Goal: Find specific page/section: Find specific page/section

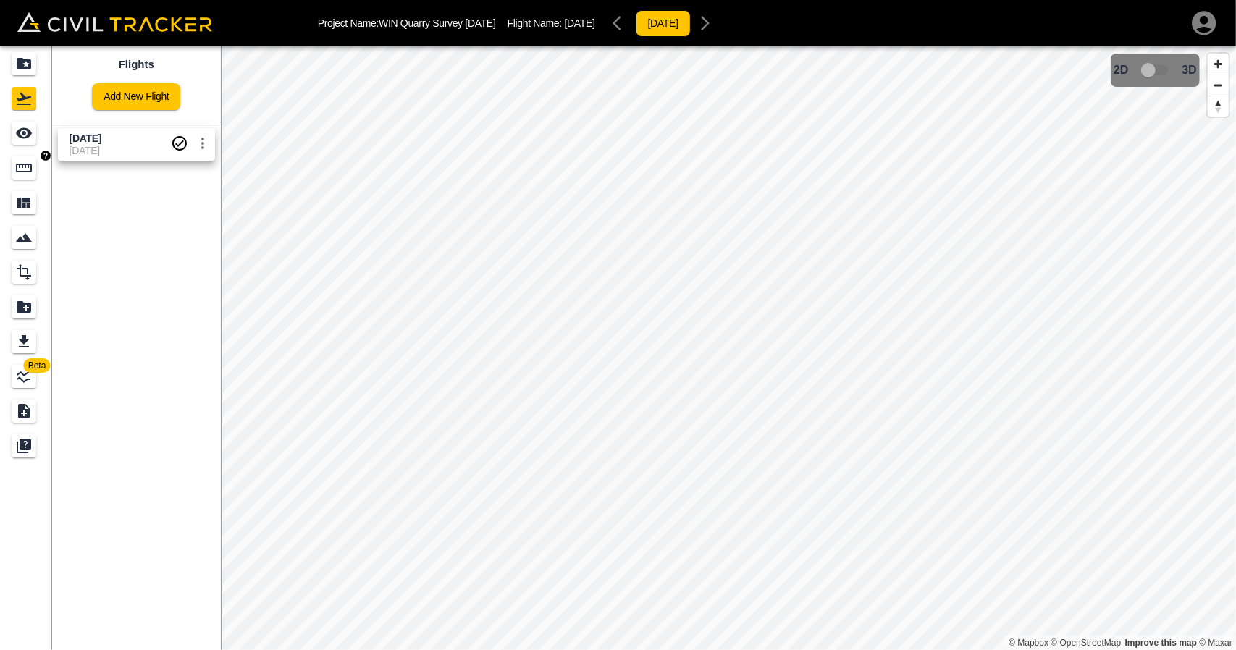
click at [24, 163] on icon "Measure" at bounding box center [23, 167] width 17 height 17
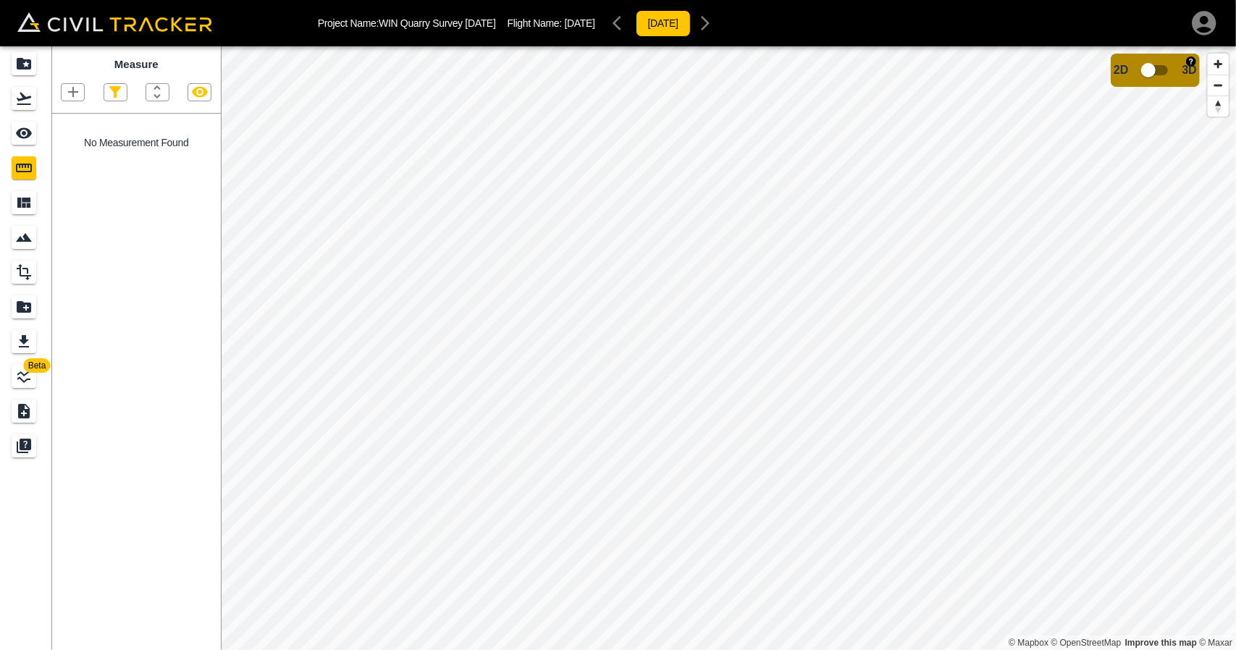
click at [1145, 80] on input "checkbox" at bounding box center [1148, 70] width 83 height 28
click at [1181, 63] on input "checkbox" at bounding box center [1191, 66] width 83 height 28
click at [14, 68] on div "Projects" at bounding box center [24, 63] width 25 height 23
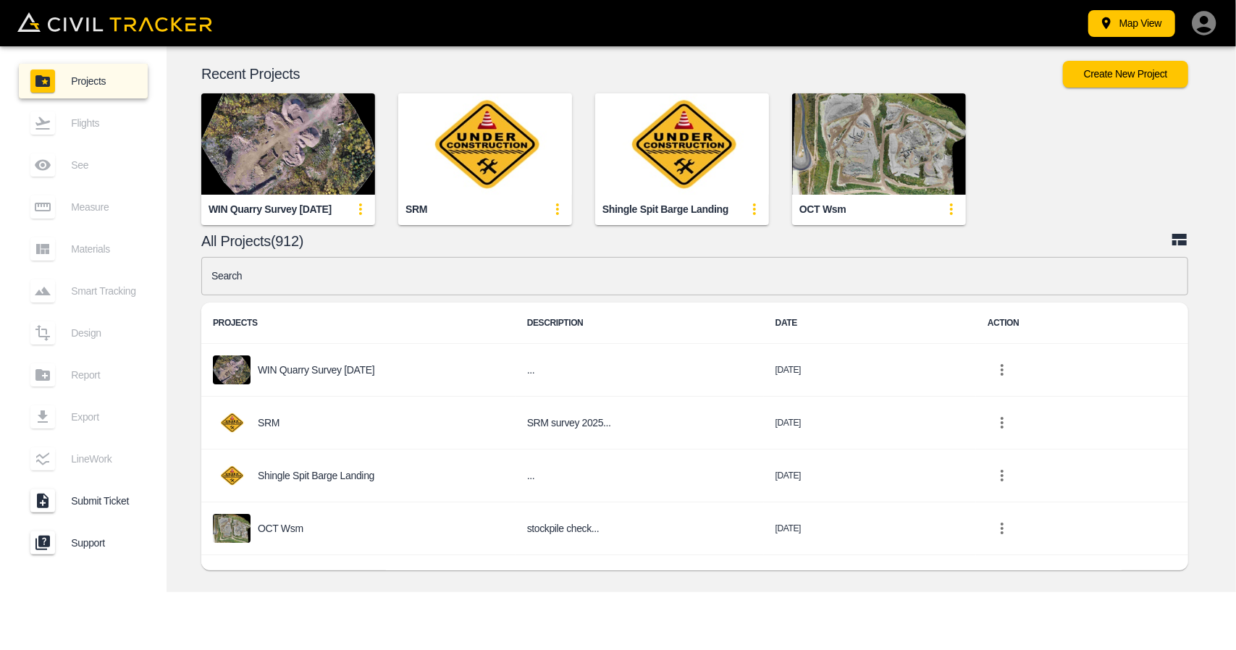
click at [410, 282] on input "text" at bounding box center [694, 276] width 987 height 38
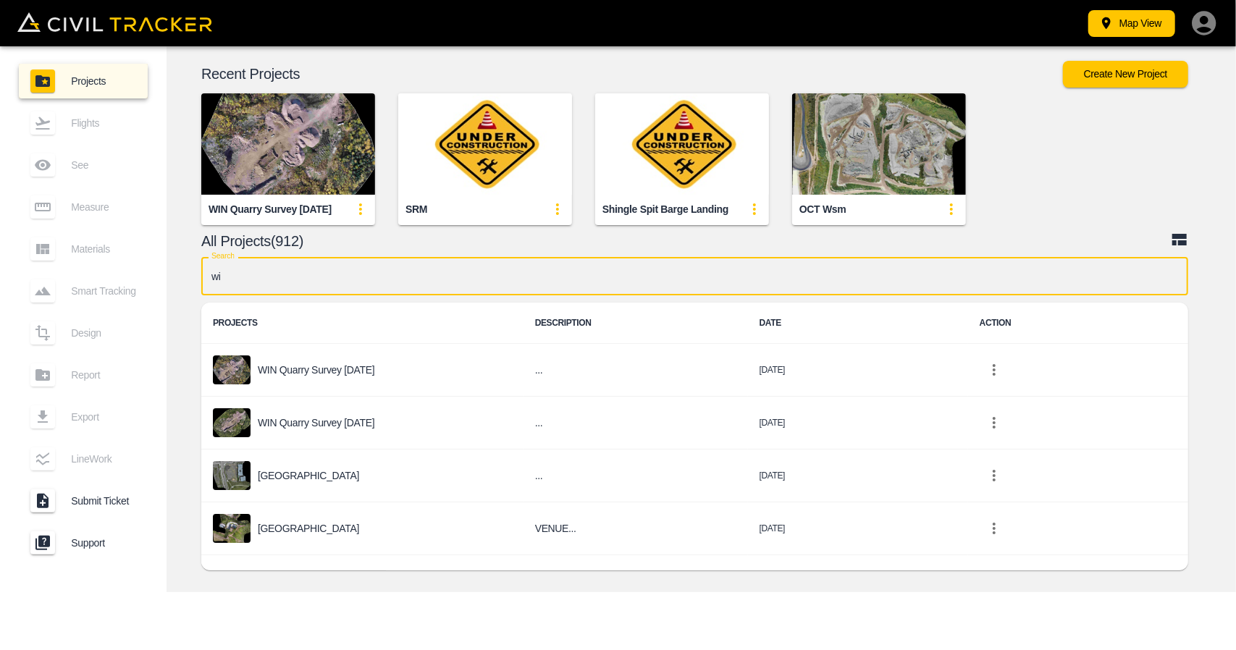
type input "win"
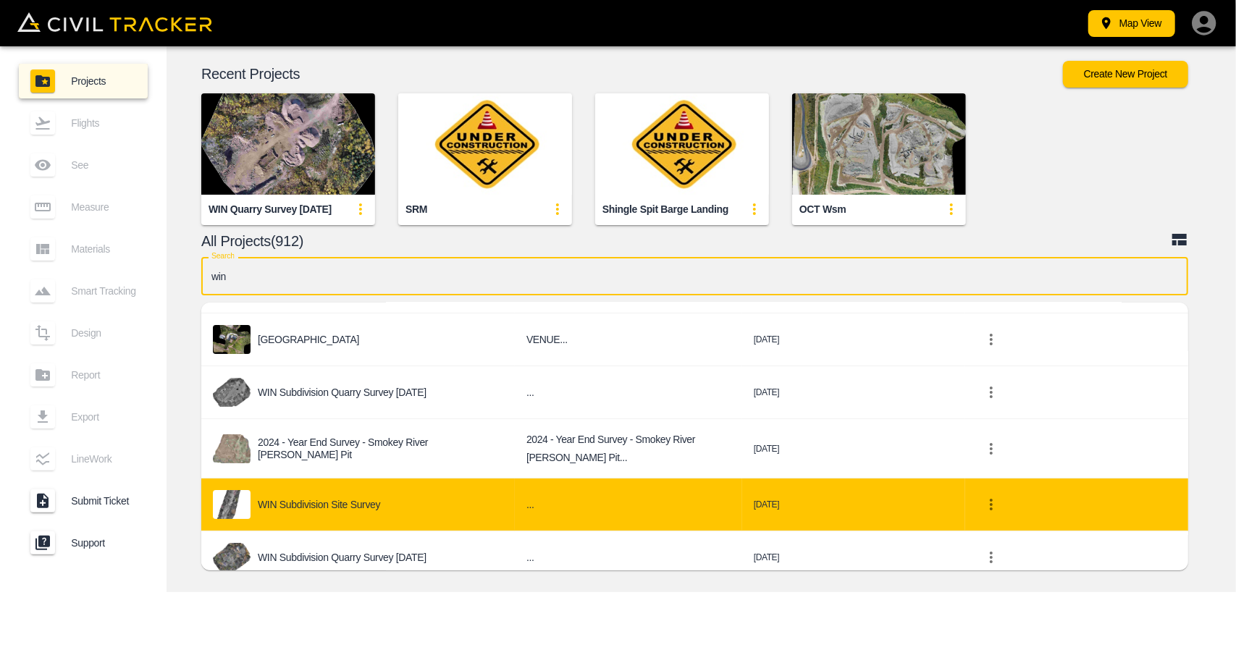
scroll to position [145, 0]
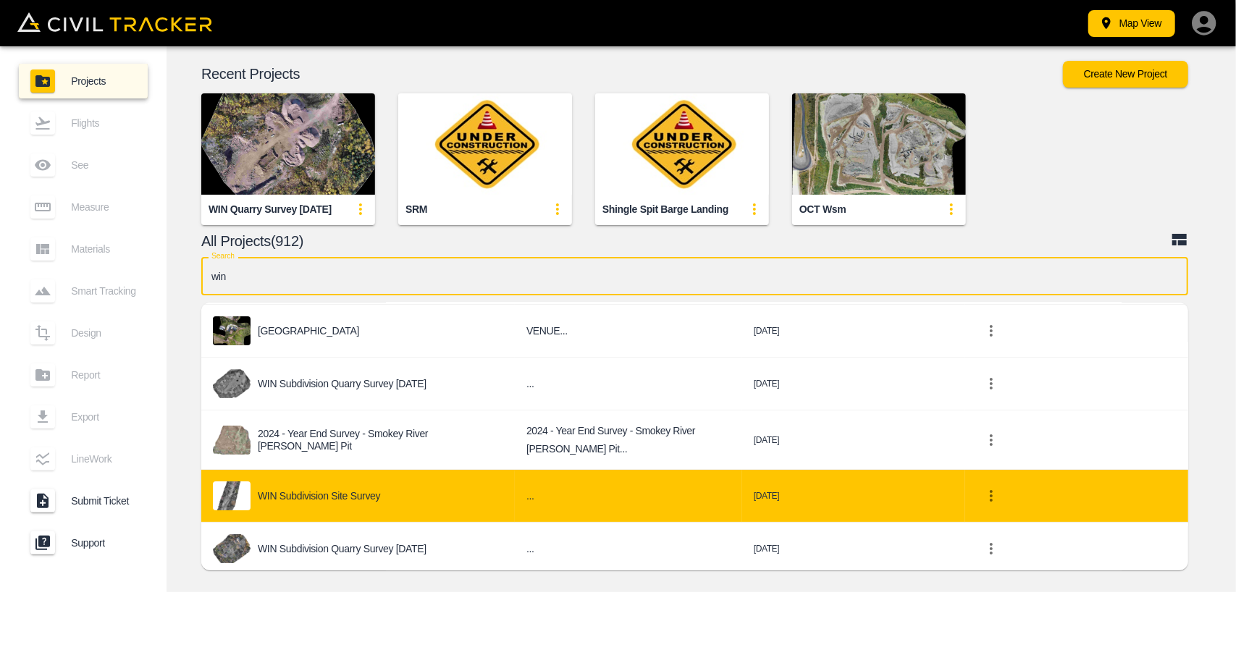
click at [375, 497] on p "WIN Subdivision Site Survey" at bounding box center [319, 496] width 122 height 12
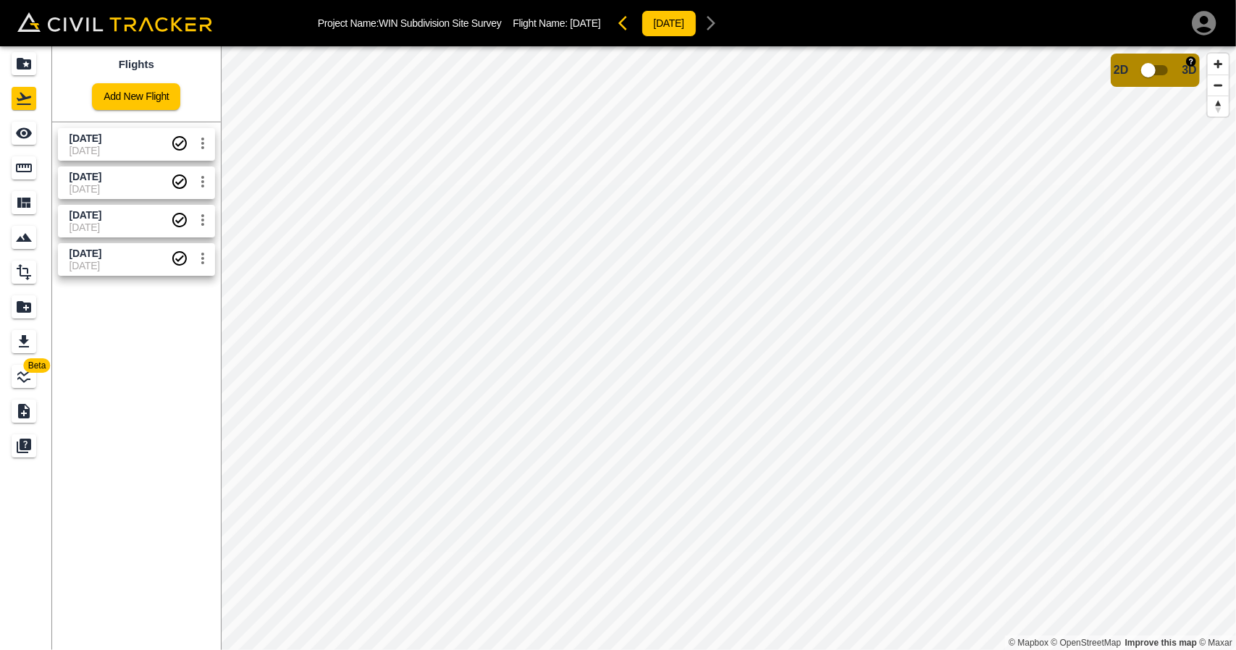
click at [1152, 68] on input "checkbox" at bounding box center [1148, 70] width 83 height 28
click at [1194, 72] on input "checkbox" at bounding box center [1191, 66] width 83 height 28
click at [32, 62] on icon "Projects" at bounding box center [23, 63] width 17 height 17
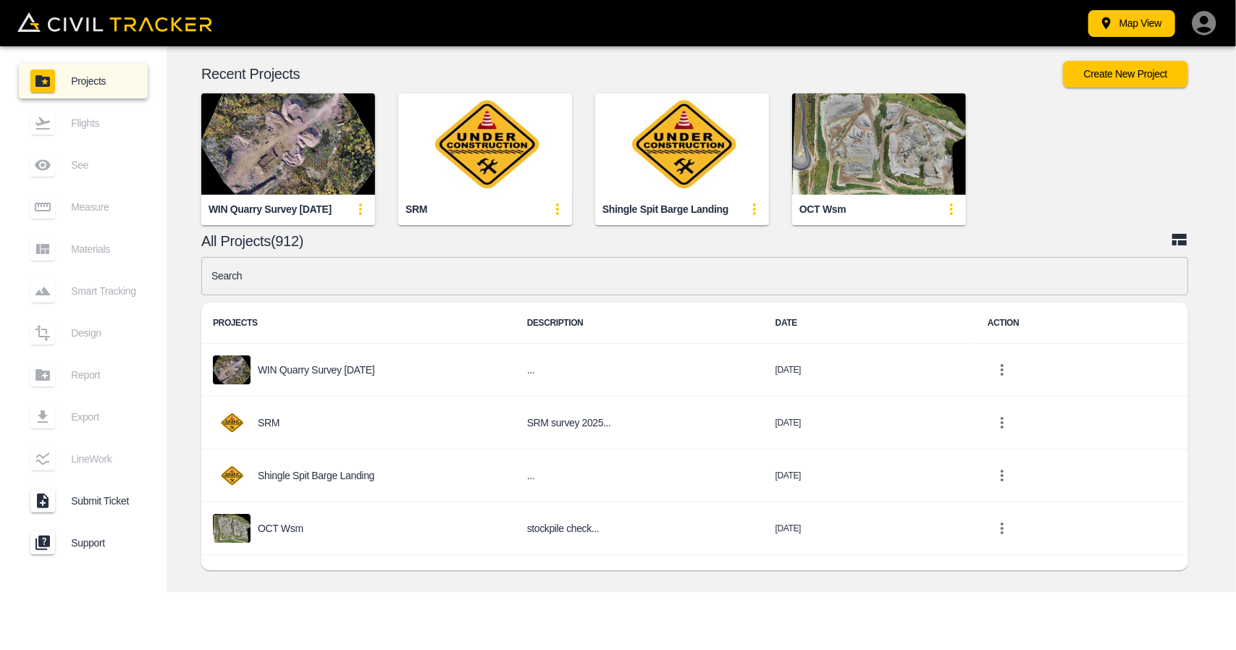
click at [417, 283] on input "text" at bounding box center [694, 276] width 987 height 38
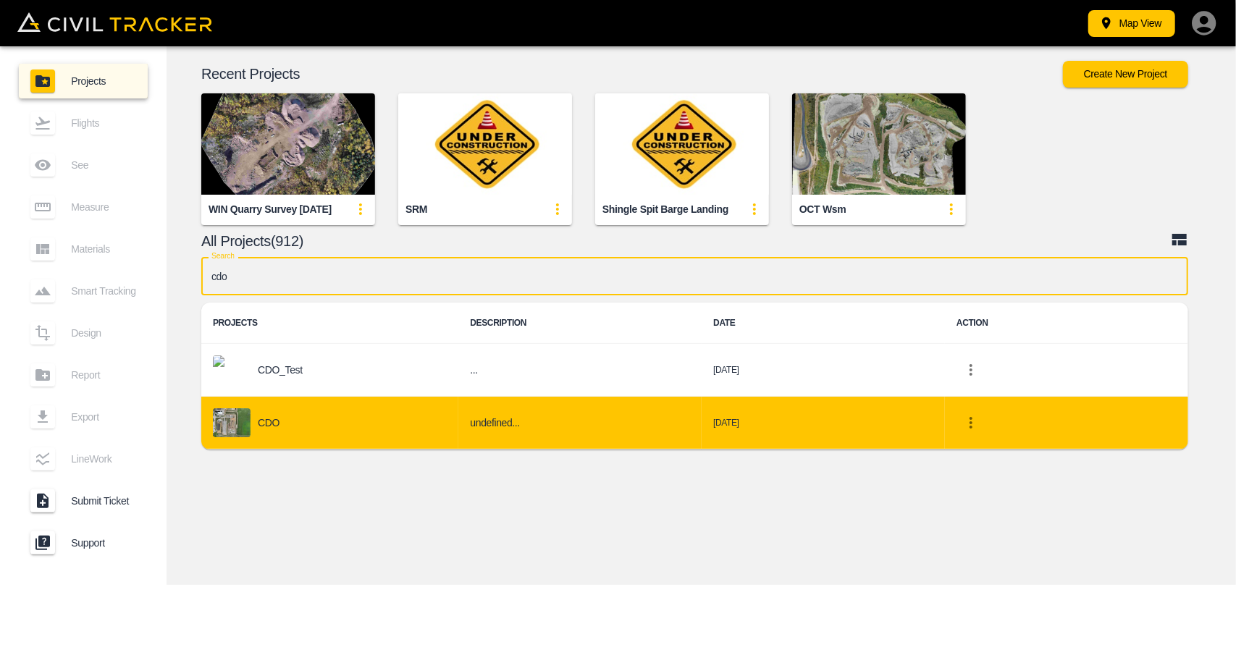
type input "cdo"
click at [320, 412] on div "CDO" at bounding box center [330, 422] width 234 height 29
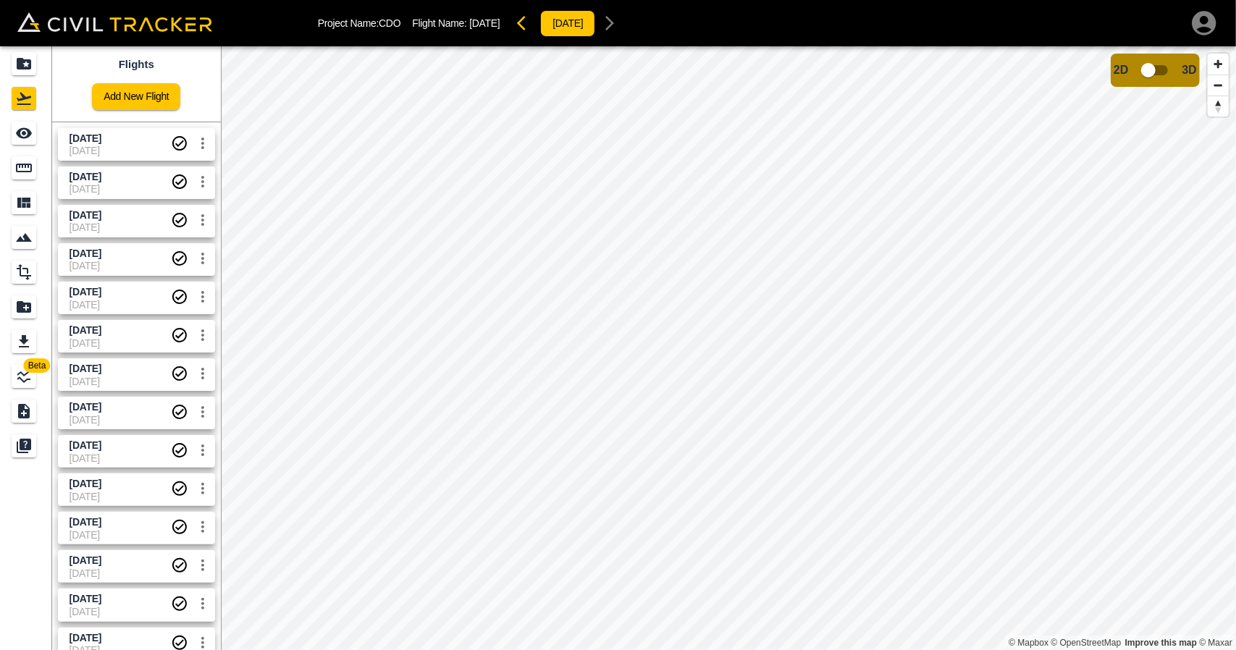
click at [124, 151] on span "[DATE]" at bounding box center [119, 151] width 101 height 12
click at [21, 172] on icon "Measure" at bounding box center [23, 167] width 17 height 17
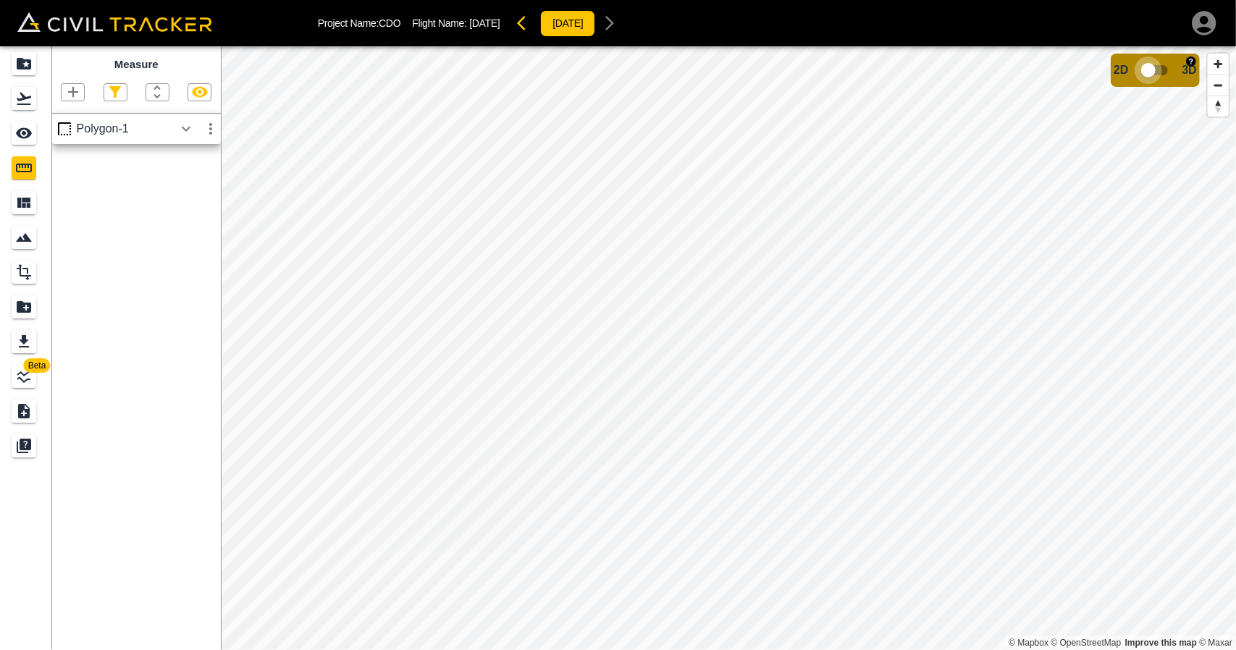
click at [1161, 69] on input "checkbox" at bounding box center [1148, 70] width 83 height 28
click at [1191, 63] on input "checkbox" at bounding box center [1191, 66] width 83 height 28
drag, startPoint x: 21, startPoint y: 63, endPoint x: 1094, endPoint y: 639, distance: 1217.6
click at [21, 63] on icon "Projects" at bounding box center [24, 64] width 14 height 12
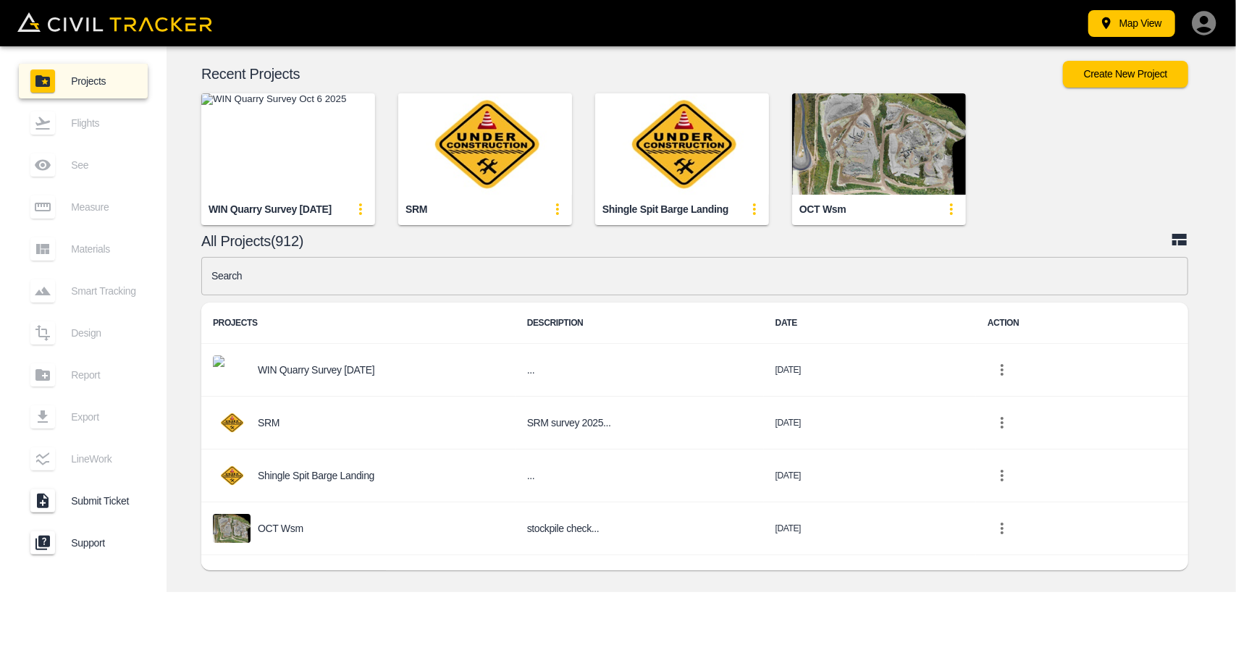
click at [576, 290] on input "text" at bounding box center [694, 276] width 987 height 38
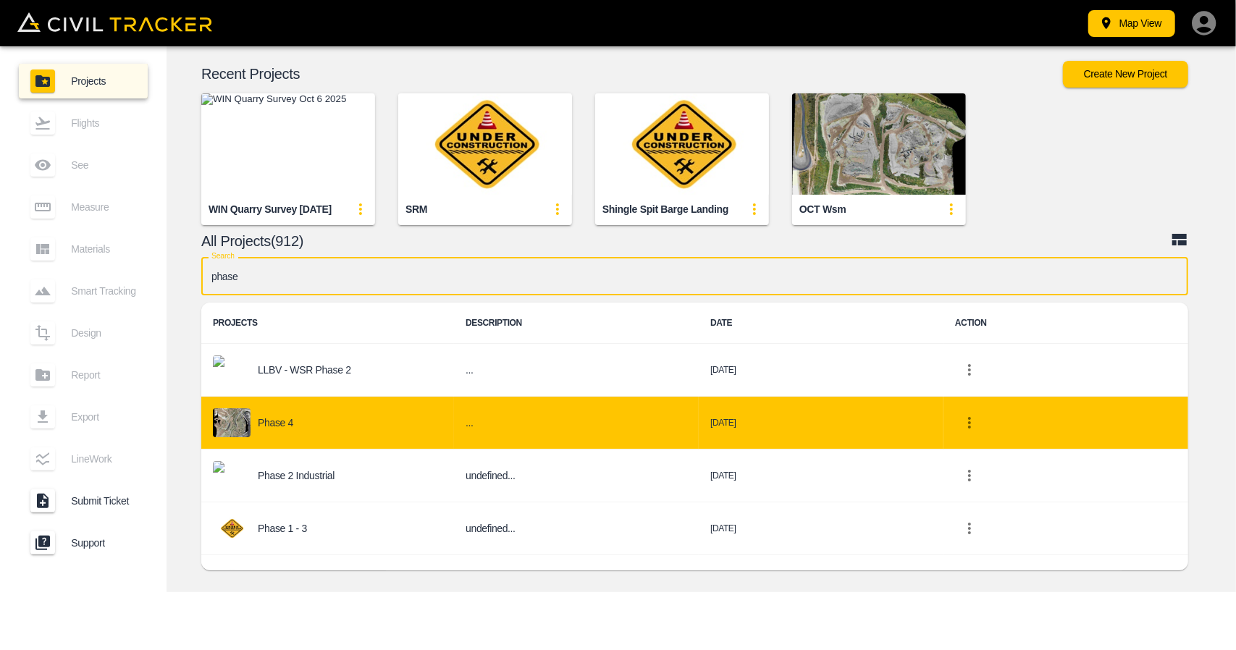
type input "phase"
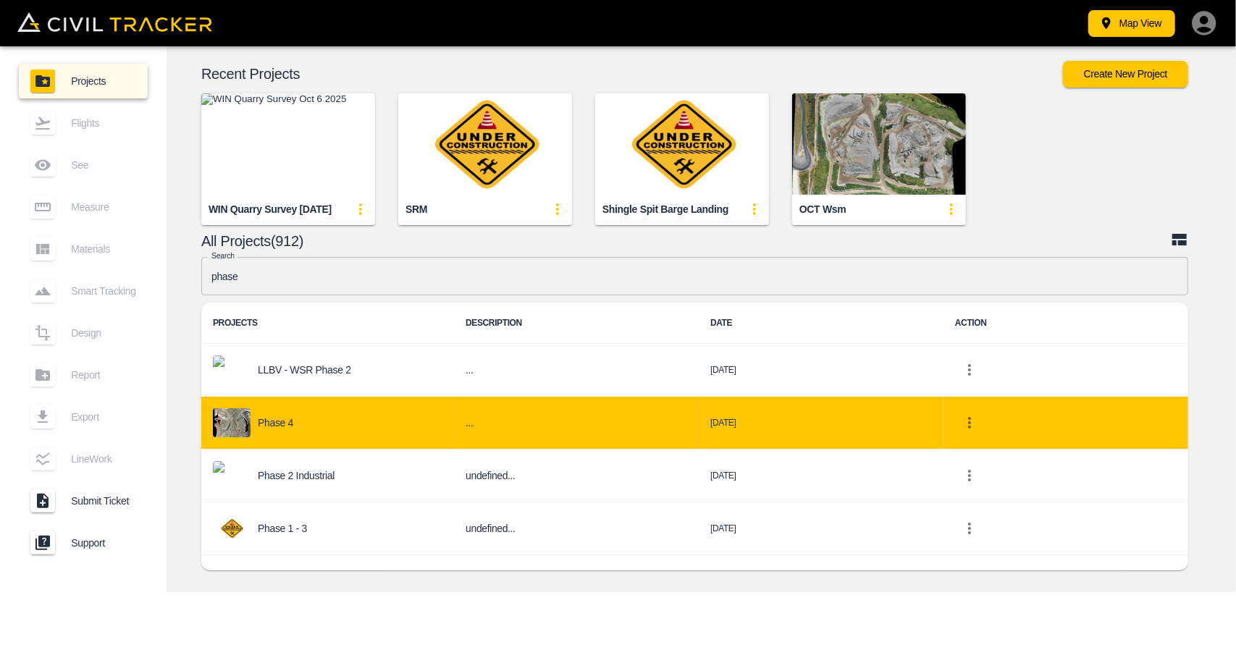
click at [313, 433] on div "Phase 4" at bounding box center [327, 422] width 229 height 29
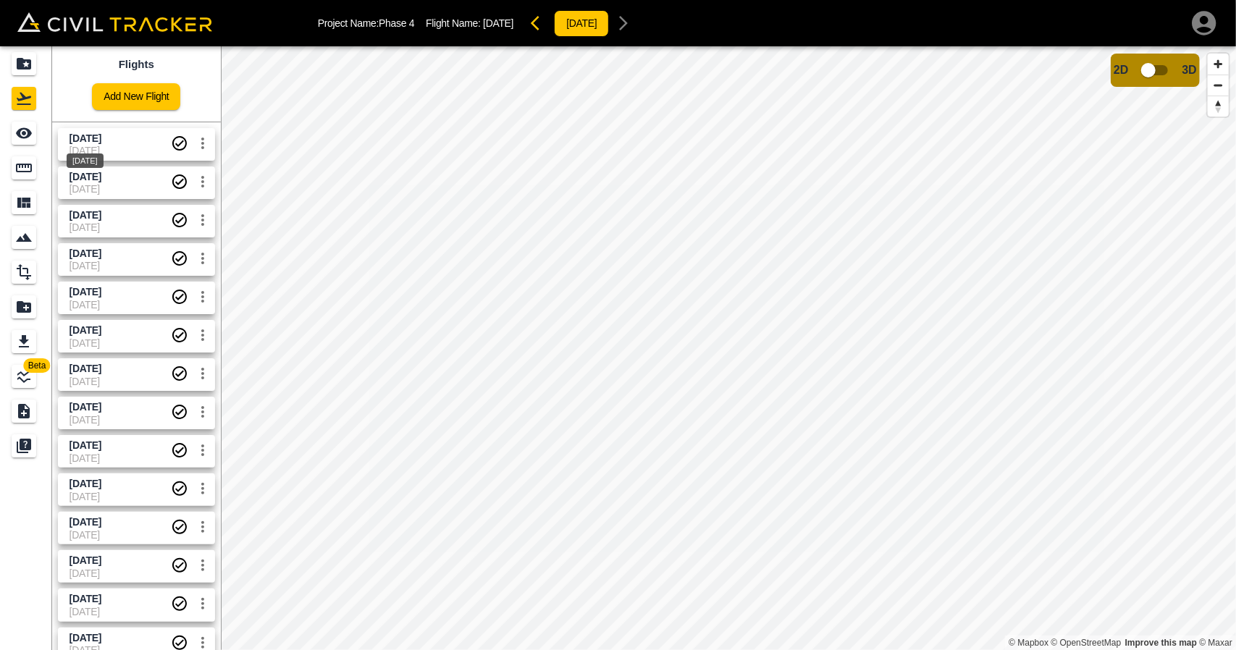
click at [83, 140] on span "[DATE]" at bounding box center [85, 138] width 32 height 12
click at [96, 153] on span "[DATE]" at bounding box center [119, 151] width 101 height 12
click at [1155, 66] on input "checkbox" at bounding box center [1148, 70] width 83 height 28
click at [1194, 62] on input "checkbox" at bounding box center [1191, 66] width 83 height 28
click at [23, 56] on icon "Projects" at bounding box center [23, 63] width 17 height 17
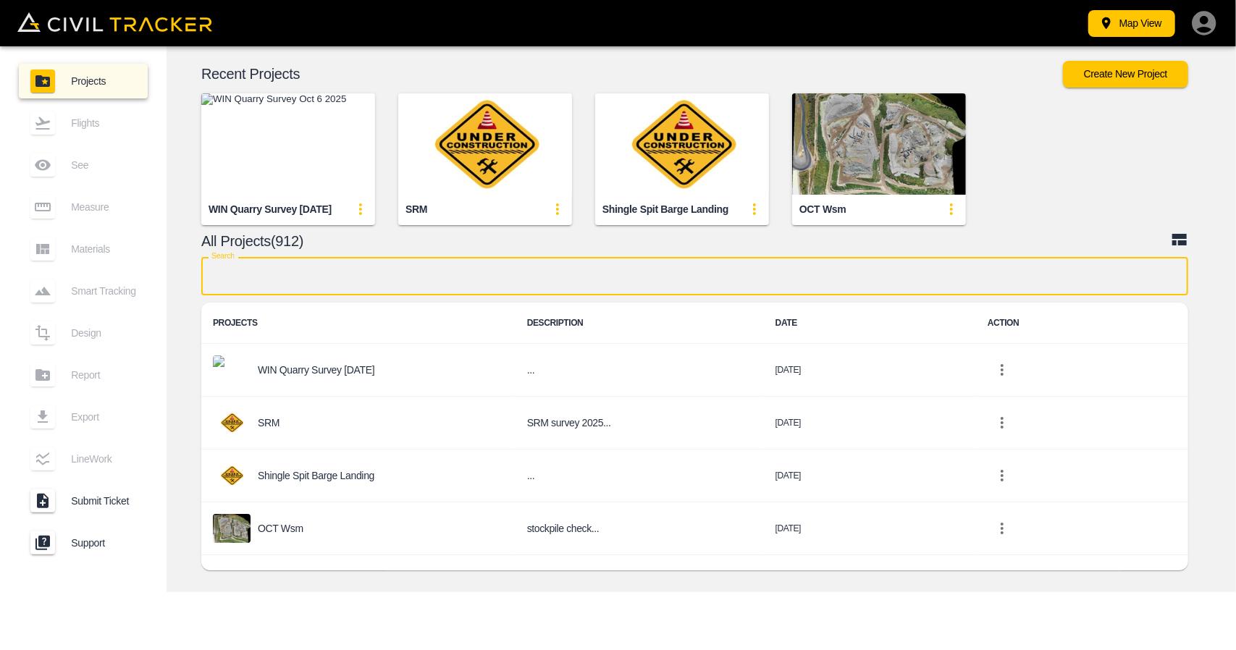
click at [536, 283] on input "text" at bounding box center [694, 276] width 987 height 38
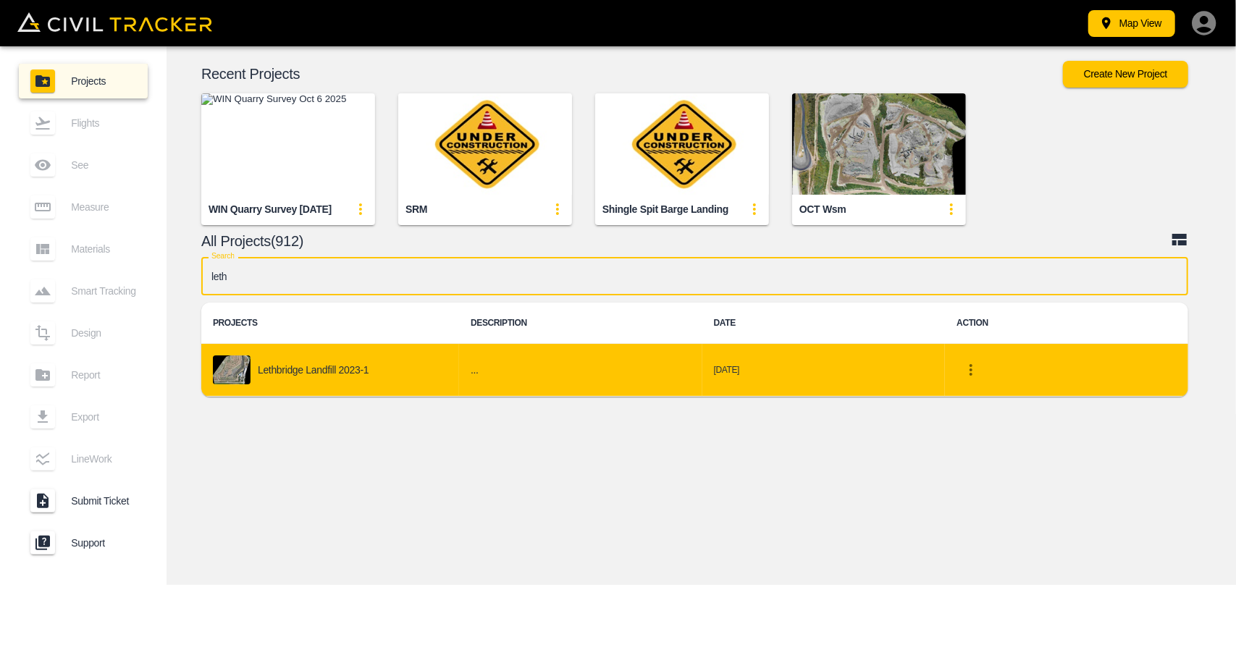
type input "leth"
click at [365, 383] on div "Lethbridge Landfill 2023-1" at bounding box center [330, 369] width 235 height 29
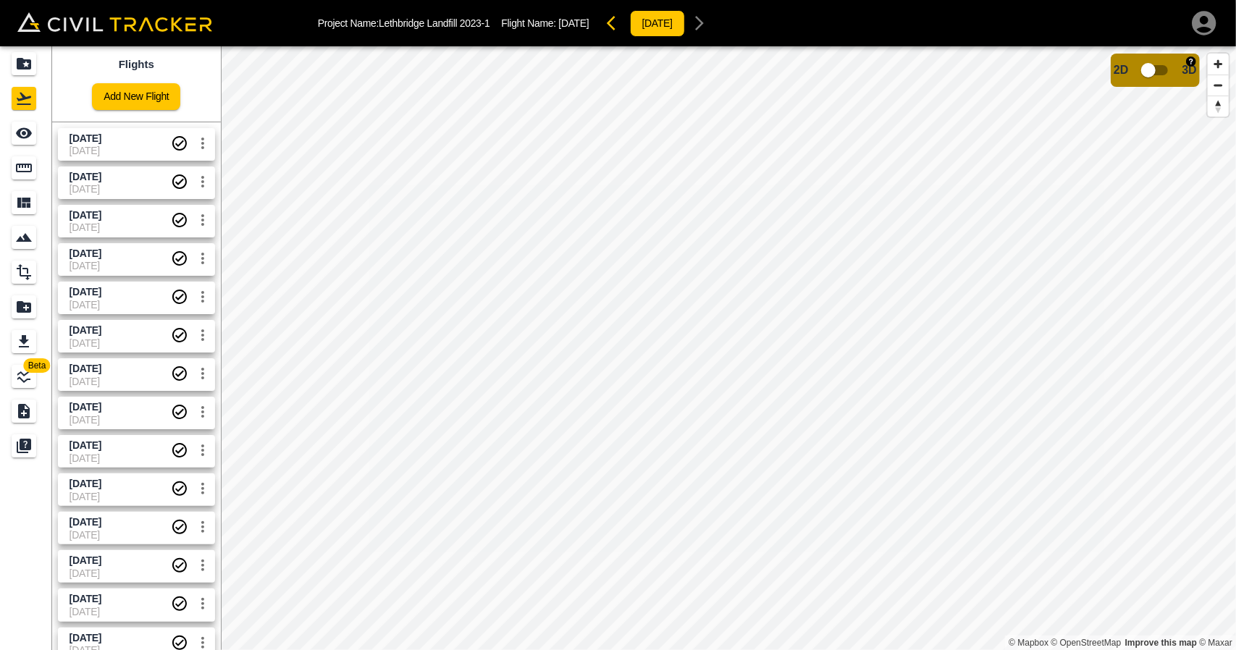
click at [1164, 69] on input "checkbox" at bounding box center [1148, 70] width 83 height 28
click at [1170, 65] on input "checkbox" at bounding box center [1191, 66] width 83 height 28
drag, startPoint x: 29, startPoint y: 62, endPoint x: 30, endPoint y: 7, distance: 55.0
click at [29, 62] on icon "Projects" at bounding box center [24, 64] width 14 height 12
